Goal: Task Accomplishment & Management: Complete application form

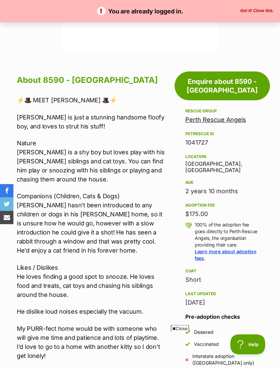
click at [180, 332] on span "Close" at bounding box center [180, 328] width 18 height 7
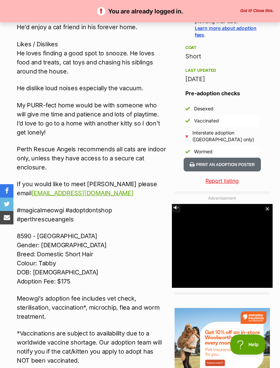
scroll to position [496, 0]
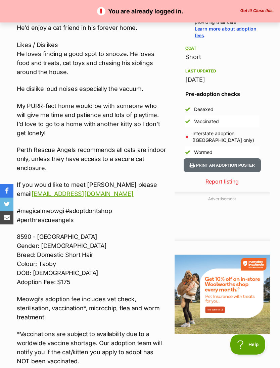
click at [55, 190] on link "adoption@perthrescueangels.org" at bounding box center [83, 193] width 102 height 7
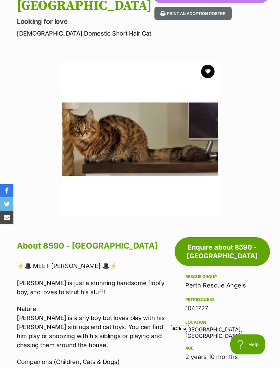
scroll to position [106, 0]
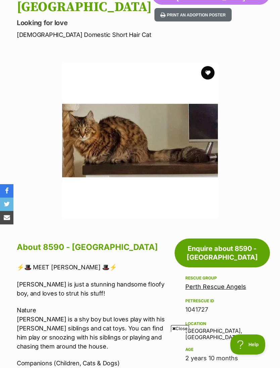
click at [211, 239] on link "Enquire about 8590 - [GEOGRAPHIC_DATA]" at bounding box center [222, 253] width 95 height 29
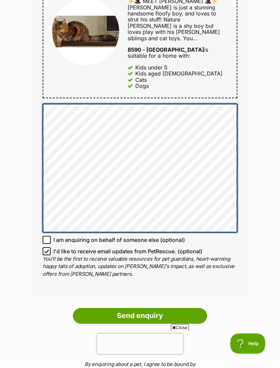
scroll to position [401, 0]
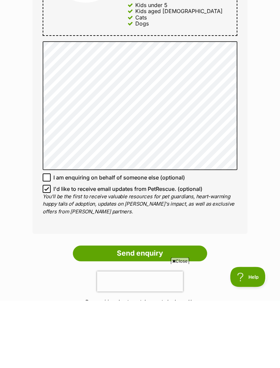
click at [127, 314] on input "Send enquiry" at bounding box center [140, 321] width 134 height 15
